Goal: Check status: Check status

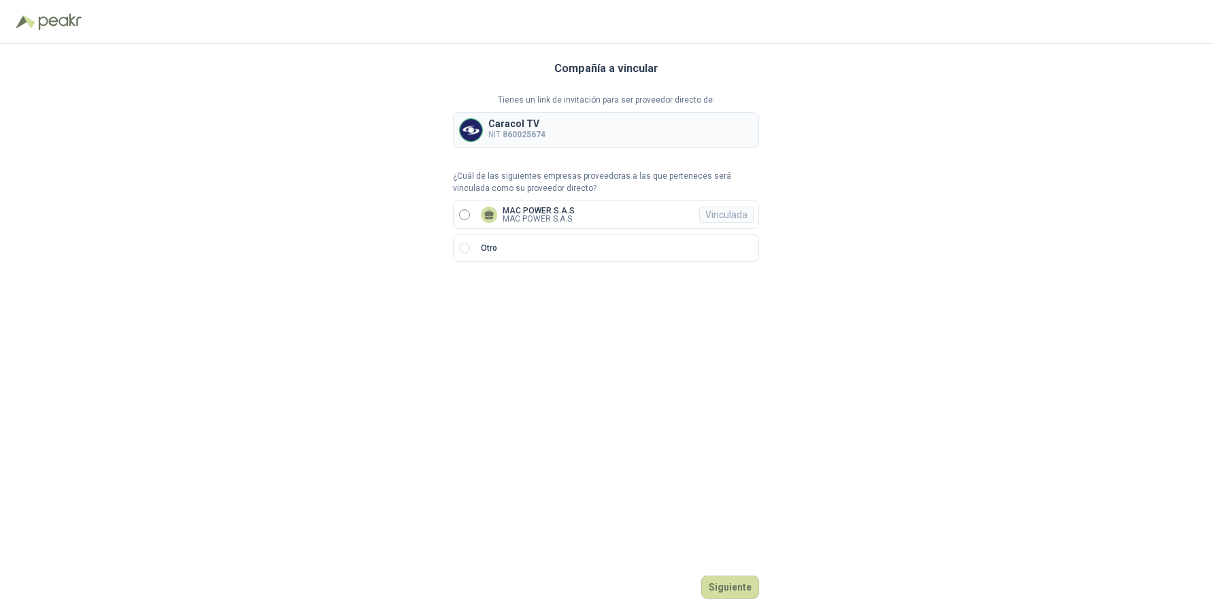
click at [521, 221] on p "MAC POWER S.A.S" at bounding box center [538, 219] width 72 height 8
click at [730, 590] on button "Ingresar" at bounding box center [732, 587] width 54 height 23
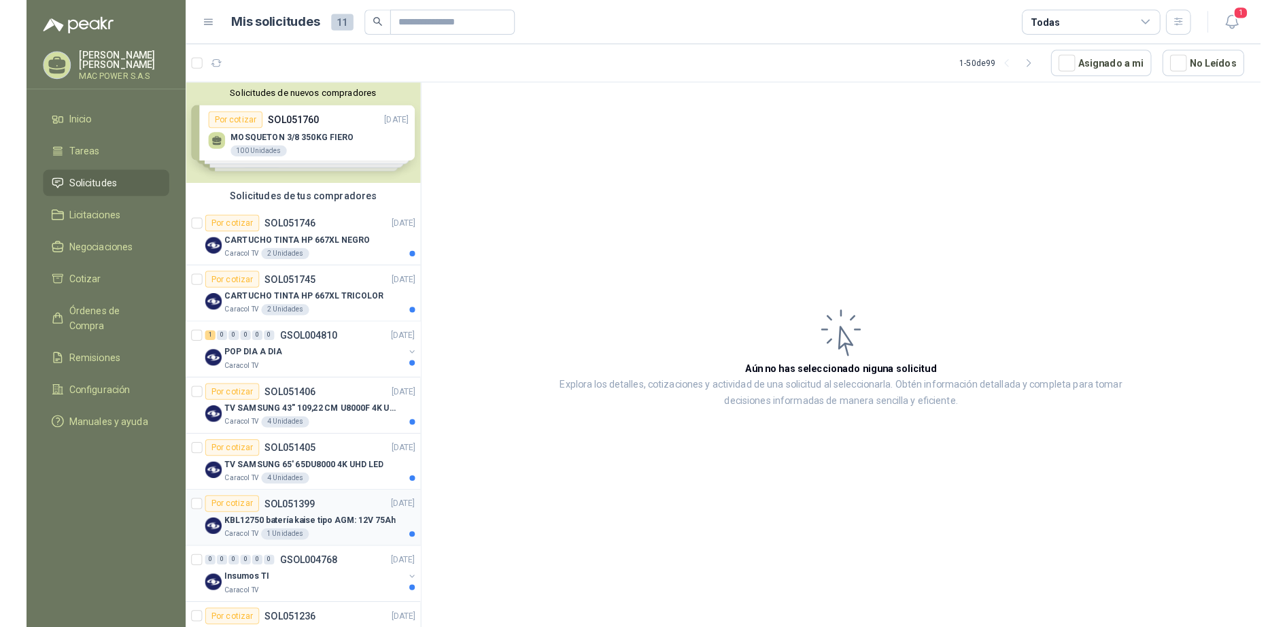
scroll to position [123, 0]
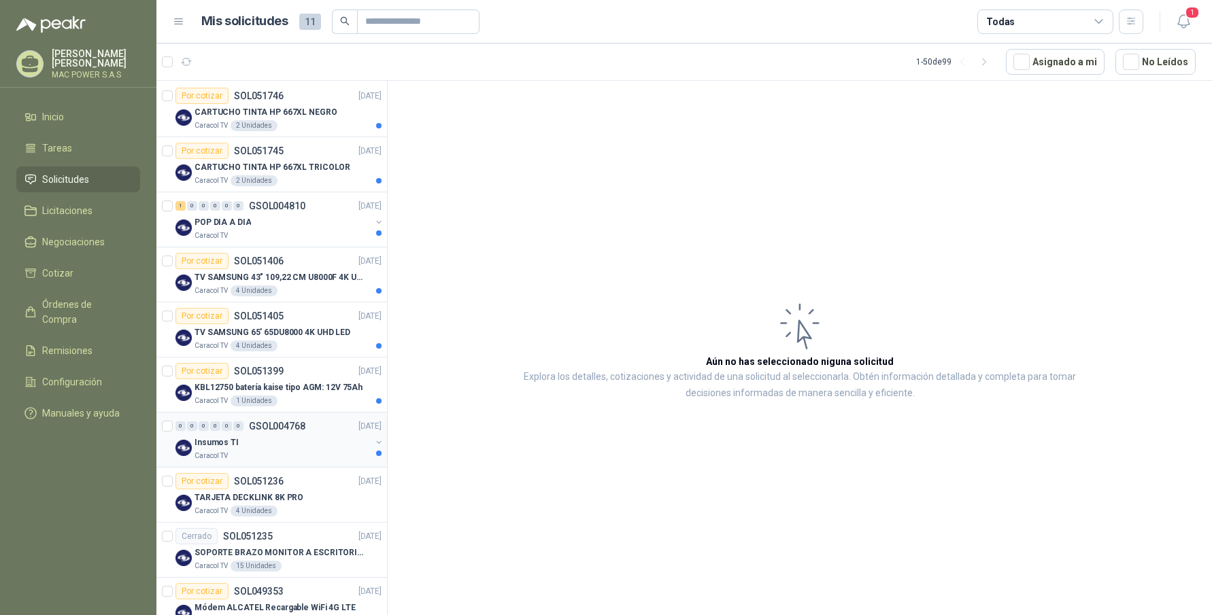
click at [262, 449] on div "Insumos TI" at bounding box center [282, 442] width 176 height 16
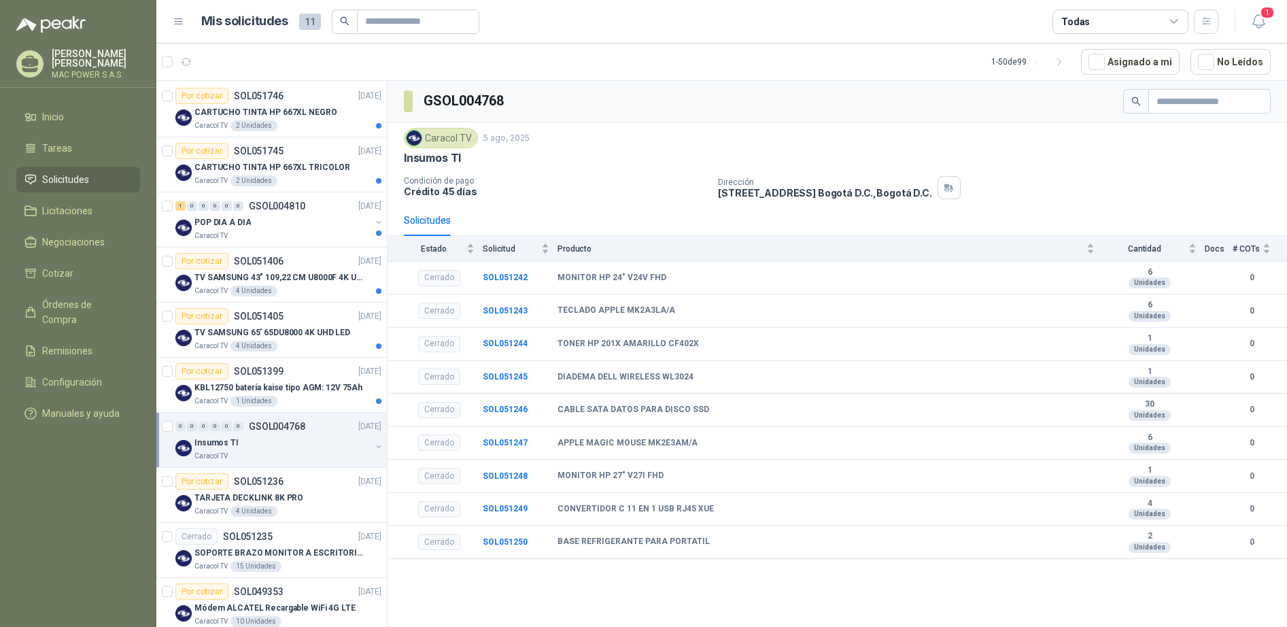
drag, startPoint x: 443, startPoint y: 160, endPoint x: 437, endPoint y: 187, distance: 27.1
click at [442, 160] on p "Insumos TI" at bounding box center [432, 158] width 57 height 14
click at [437, 190] on p "Crédito 45 días" at bounding box center [555, 192] width 303 height 12
click at [504, 251] on span "Solicitud" at bounding box center [511, 249] width 56 height 10
click at [579, 252] on span "Producto" at bounding box center [821, 249] width 526 height 10
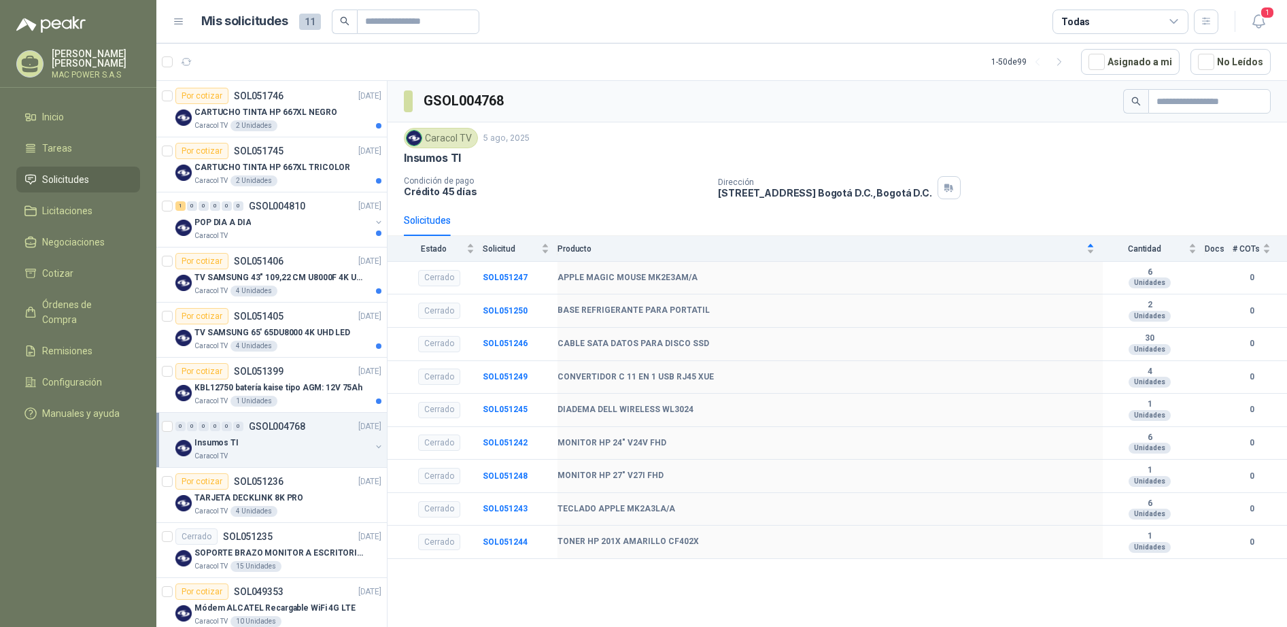
drag, startPoint x: 796, startPoint y: 194, endPoint x: 673, endPoint y: 169, distance: 125.1
click at [796, 194] on p "[STREET_ADDRESS] , [GEOGRAPHIC_DATA] D.C." at bounding box center [825, 193] width 214 height 12
drag, startPoint x: 583, startPoint y: 158, endPoint x: 483, endPoint y: 146, distance: 100.8
click at [581, 157] on div "Insumos TI" at bounding box center [837, 158] width 867 height 14
click at [449, 138] on div "Caracol TV" at bounding box center [441, 138] width 74 height 20
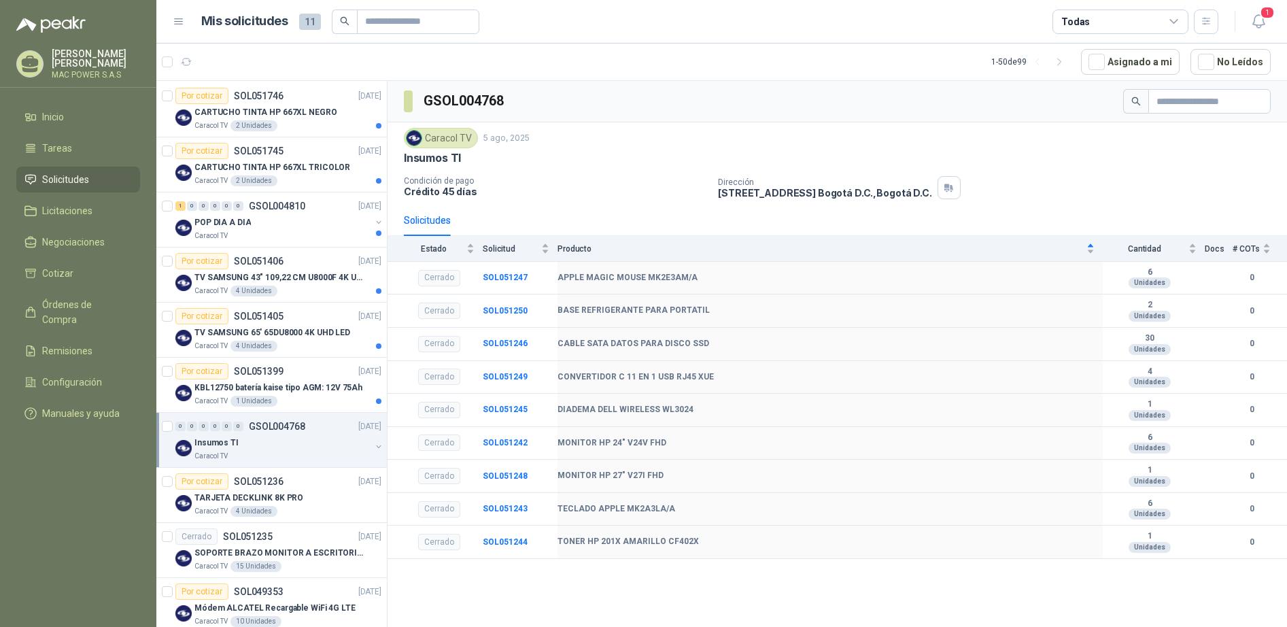
click at [577, 141] on div "Caracol TV 5 ago, 2025" at bounding box center [837, 138] width 867 height 20
click at [276, 385] on p "KBL12750 batería kaise tipo AGM: 12V 75Ah" at bounding box center [278, 387] width 168 height 13
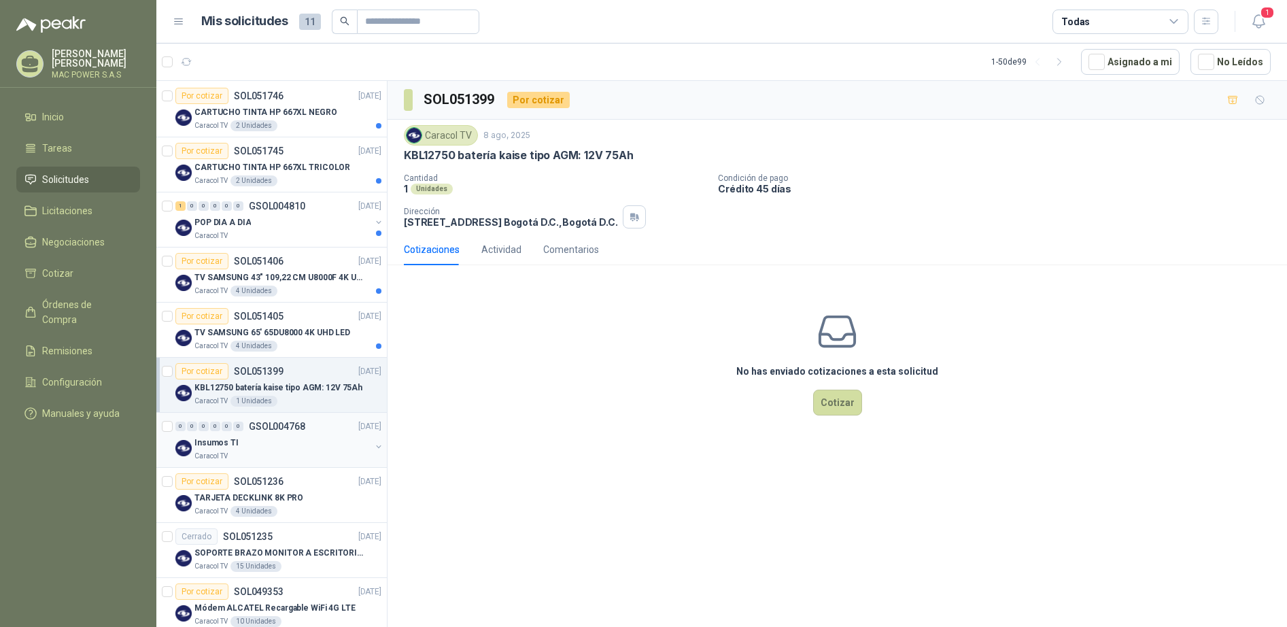
click at [268, 439] on div "Insumos TI" at bounding box center [282, 442] width 176 height 16
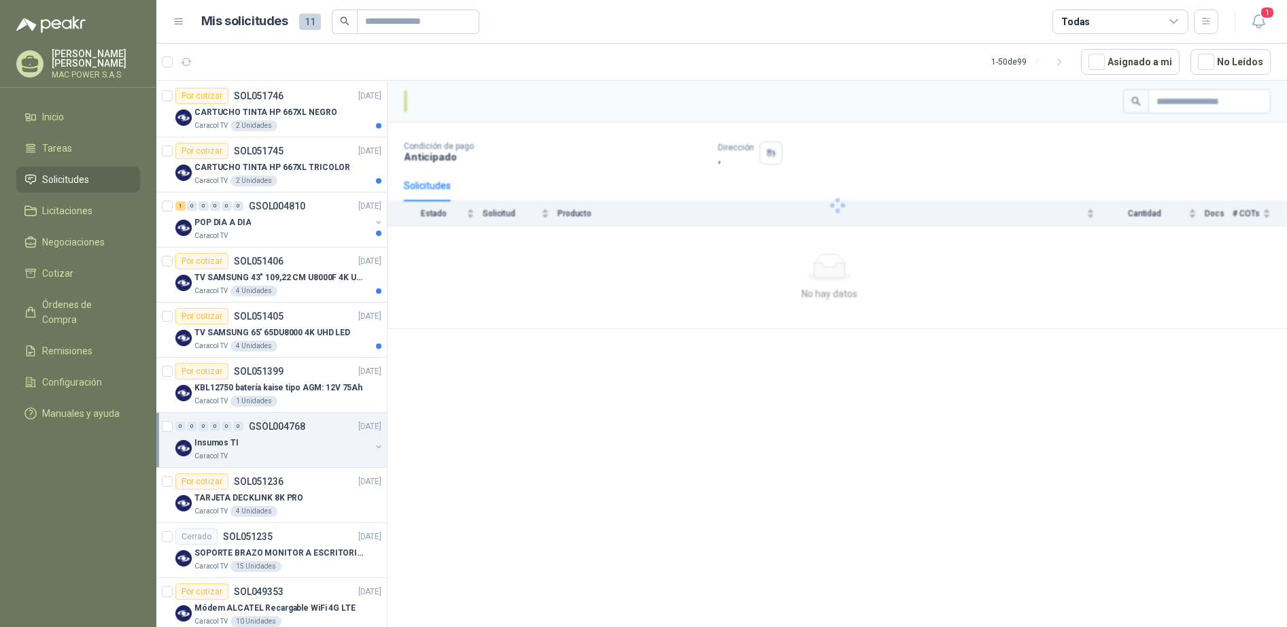
scroll to position [123, 0]
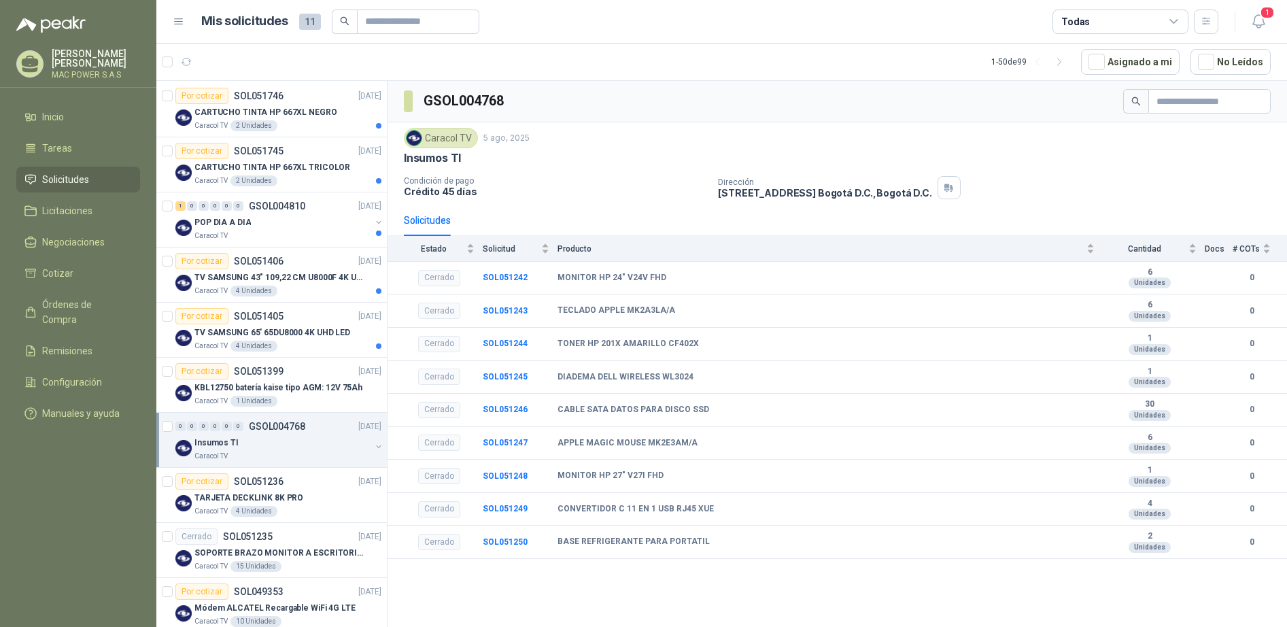
click at [275, 431] on p "GSOL004768" at bounding box center [277, 427] width 56 height 10
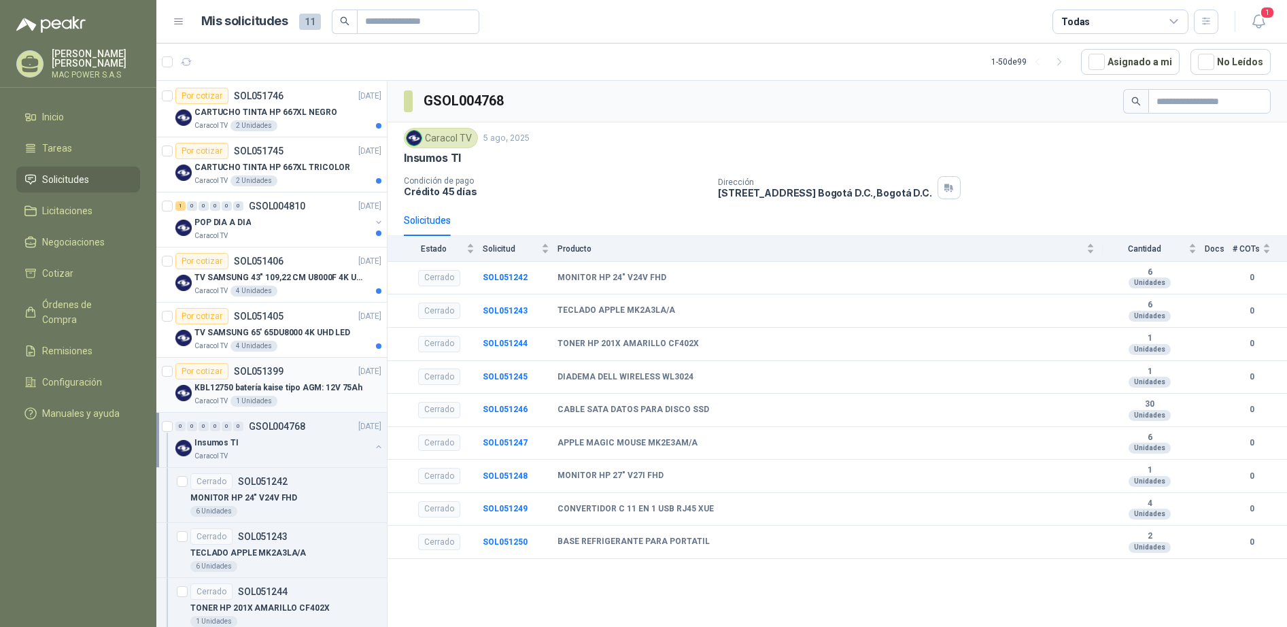
click at [267, 393] on p "KBL12750 batería kaise tipo AGM: 12V 75Ah" at bounding box center [278, 387] width 168 height 13
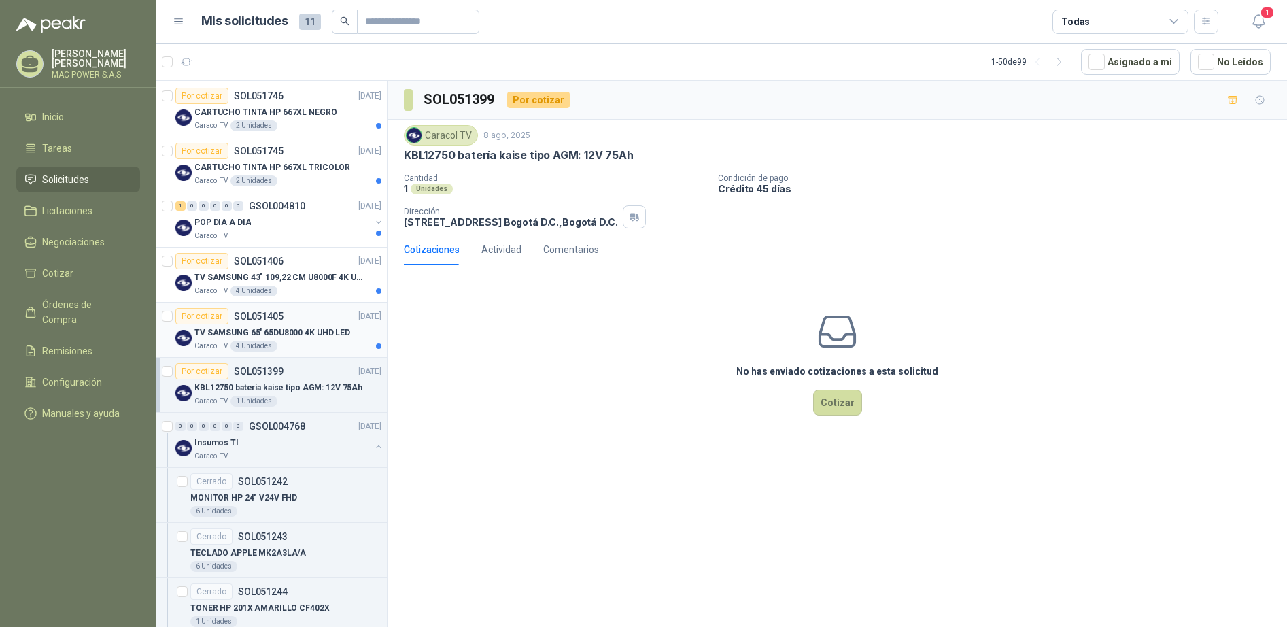
click at [311, 350] on div "Caracol TV 4 Unidades" at bounding box center [287, 346] width 187 height 11
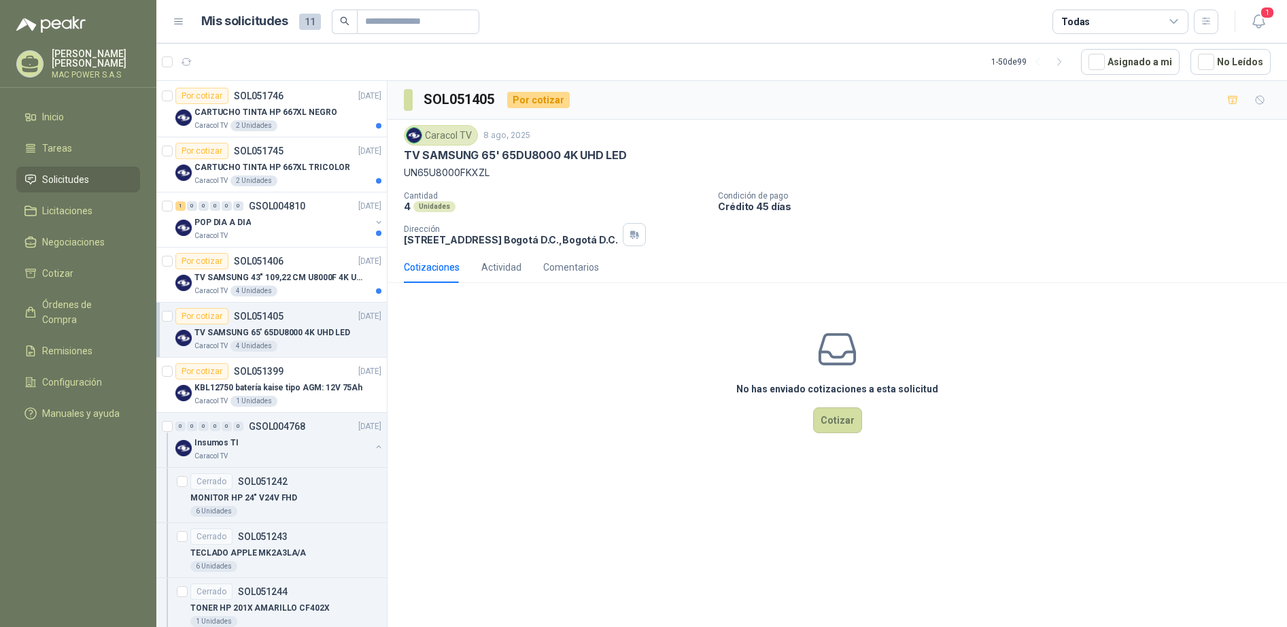
drag, startPoint x: 497, startPoint y: 174, endPoint x: 397, endPoint y: 152, distance: 102.4
click at [397, 152] on div "Caracol TV 8 ago, 2025 TV SAMSUNG 65' 65DU8000 4K UHD LED UN65U8000FKXZL Cantid…" at bounding box center [838, 186] width 900 height 132
copy div "TV SAMSUNG 65' 65DU8000 4K UHD LED UN65U8000FKXZL"
